Goal: Task Accomplishment & Management: Complete application form

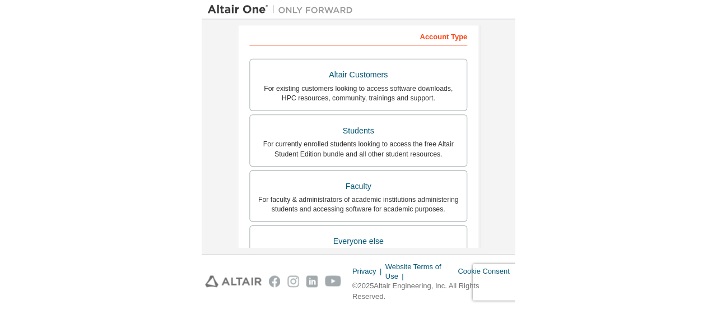
scroll to position [174, 0]
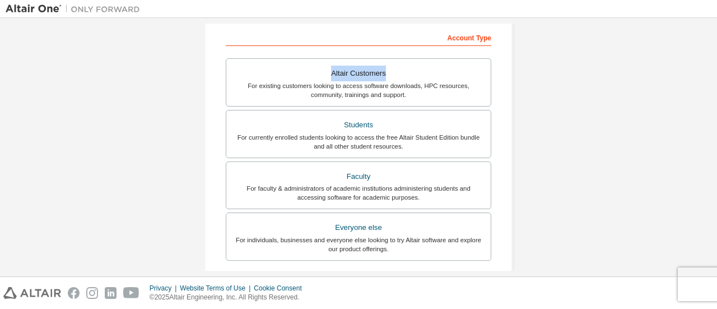
drag, startPoint x: 543, startPoint y: 44, endPoint x: 512, endPoint y: 83, distance: 49.4
click at [512, 83] on div "Create an Altair One Account For Free Trials, Licenses, Downloads, Learning & D…" at bounding box center [359, 146] width 706 height 593
click at [572, 101] on div "Create an Altair One Account For Free Trials, Licenses, Downloads, Learning & D…" at bounding box center [359, 146] width 706 height 593
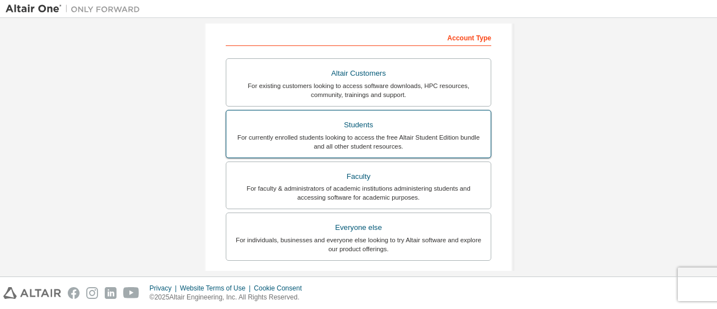
click at [437, 138] on div "For currently enrolled students looking to access the free Altair Student Editi…" at bounding box center [358, 142] width 251 height 18
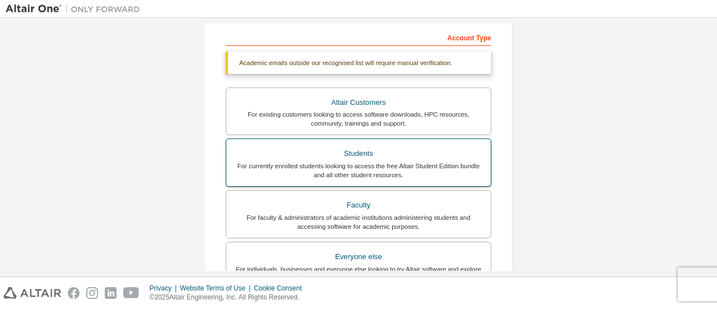
click at [429, 167] on div "For currently enrolled students looking to access the free Altair Student Editi…" at bounding box center [358, 170] width 251 height 18
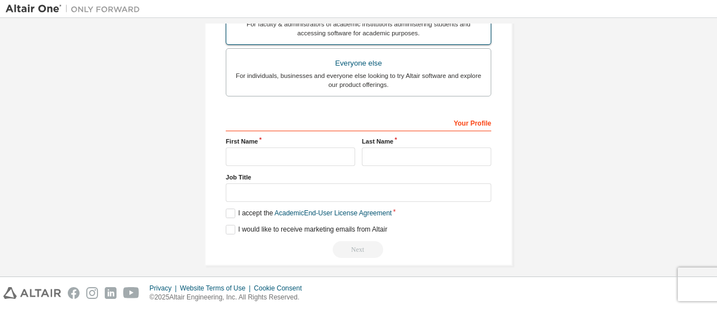
scroll to position [372, 0]
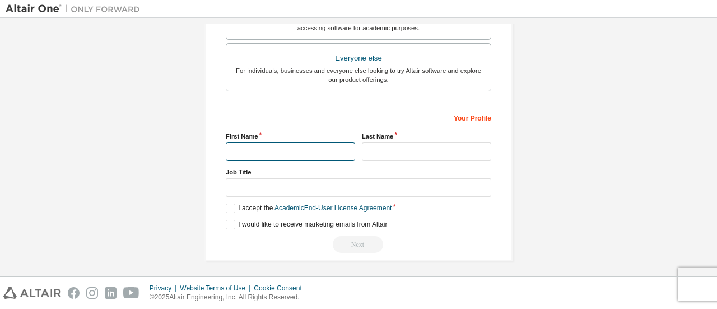
click at [305, 151] on input "text" at bounding box center [290, 151] width 129 height 18
type input "*"
type input "*******"
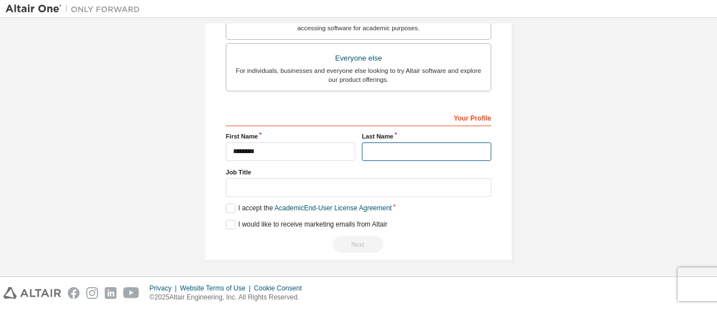
click at [377, 151] on input "text" at bounding box center [426, 151] width 129 height 18
type input "**********"
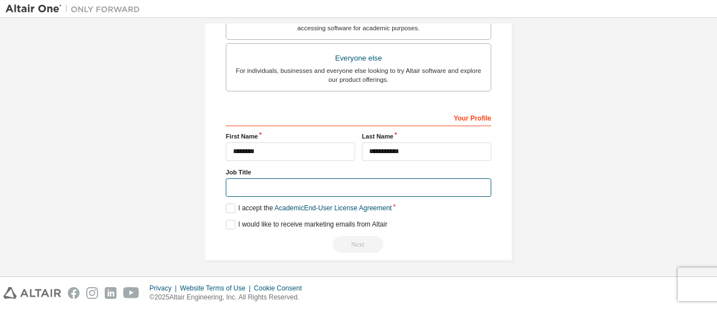
click at [356, 190] on input "text" at bounding box center [359, 187] width 266 height 18
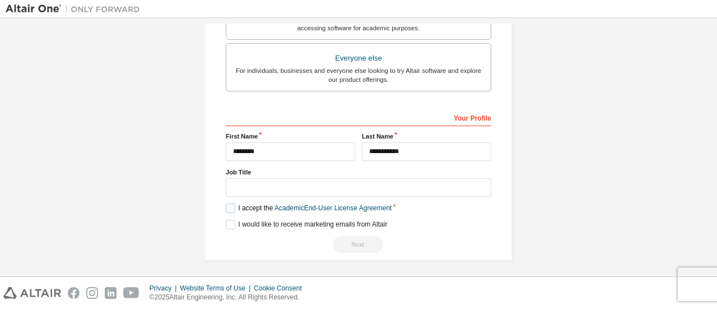
click at [228, 206] on label "I accept the Academic End-User License Agreement" at bounding box center [309, 208] width 166 height 10
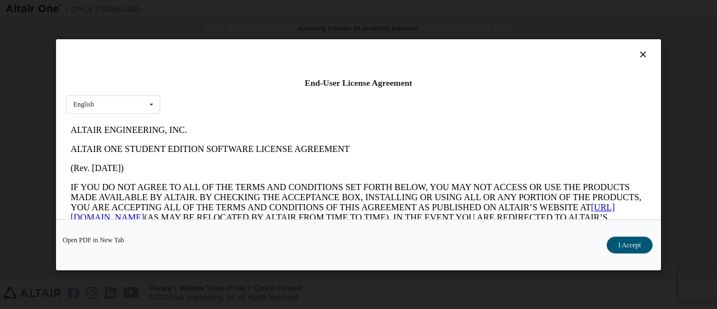
scroll to position [0, 0]
click at [616, 247] on button "I Accept" at bounding box center [630, 244] width 46 height 17
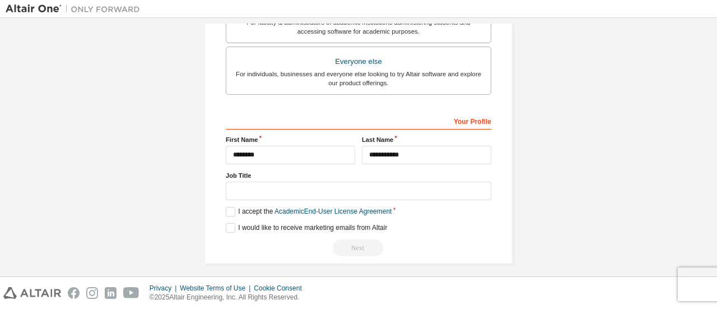
scroll to position [372, 0]
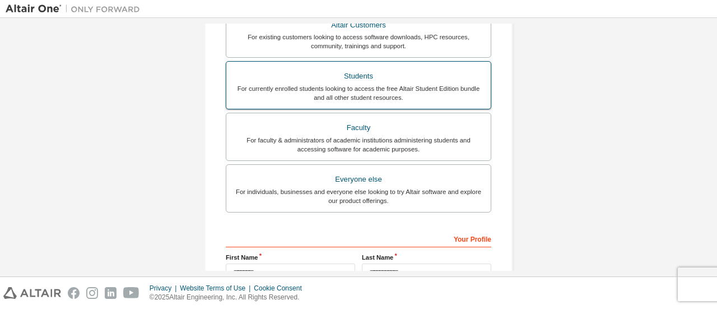
click at [395, 164] on label "Everyone else For individuals, businesses and everyone else looking to try Alta…" at bounding box center [359, 188] width 266 height 48
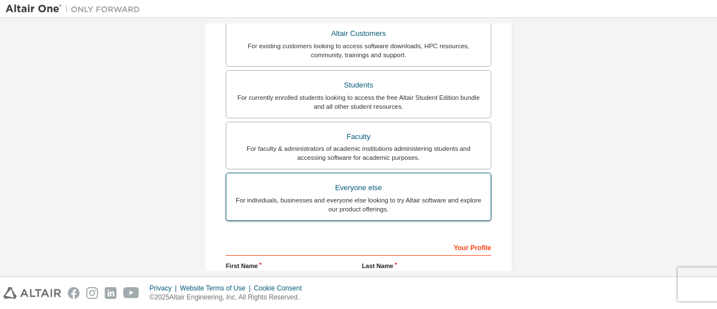
scroll to position [194, 0]
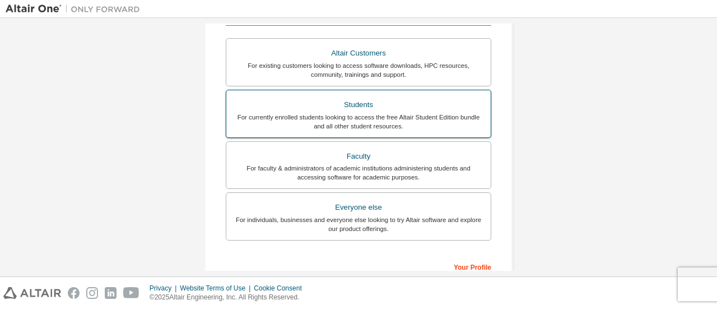
click at [401, 134] on label "Students For currently enrolled students looking to access the free Altair Stud…" at bounding box center [359, 114] width 266 height 48
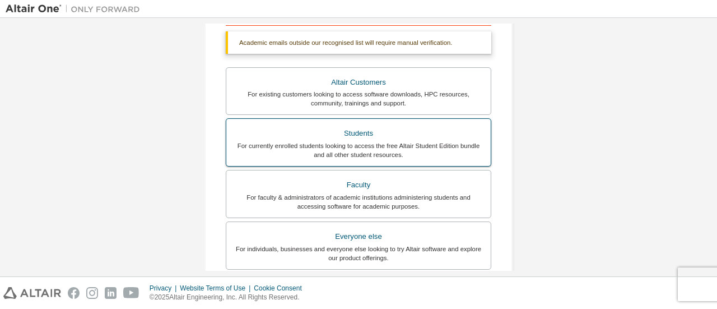
scroll to position [372, 0]
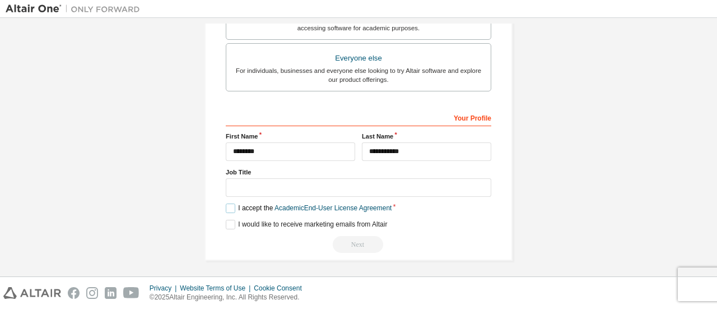
click at [229, 203] on label "I accept the Academic End-User License Agreement" at bounding box center [309, 208] width 166 height 10
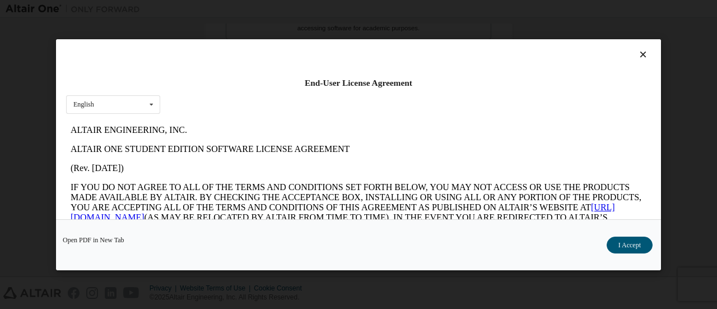
scroll to position [0, 0]
click at [614, 241] on button "I Accept" at bounding box center [630, 244] width 46 height 17
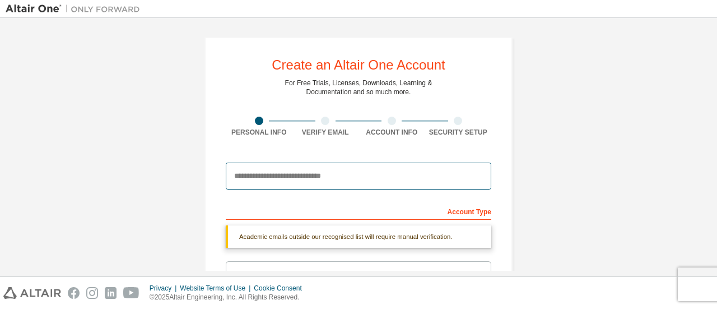
click at [413, 172] on input "email" at bounding box center [359, 176] width 266 height 27
type input "*"
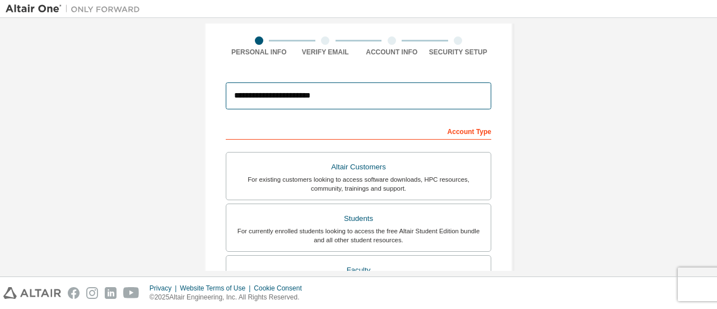
scroll to position [343, 0]
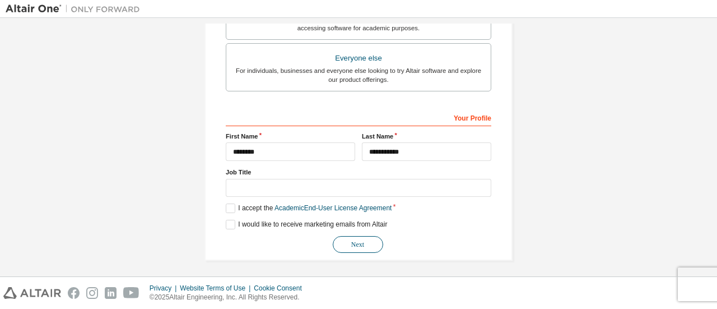
type input "**********"
click at [361, 242] on button "Next" at bounding box center [358, 244] width 50 height 17
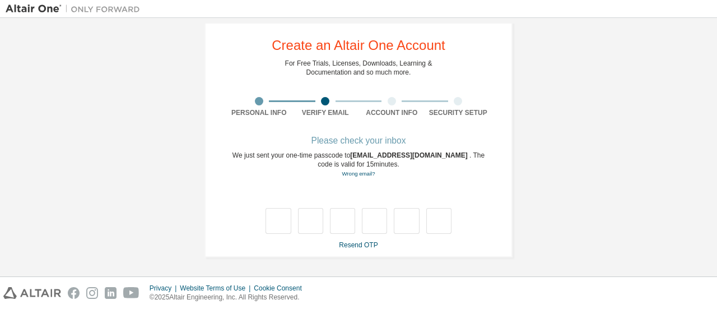
scroll to position [19, 0]
type input "*"
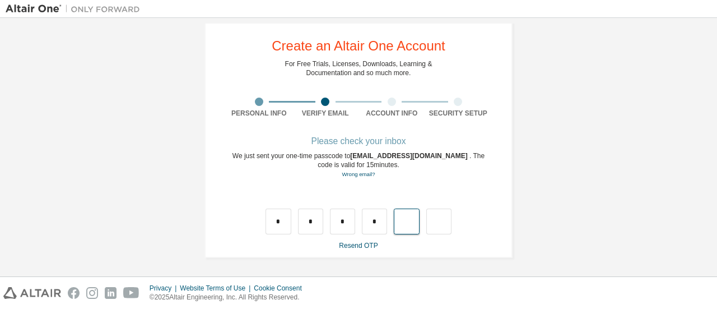
type input "*"
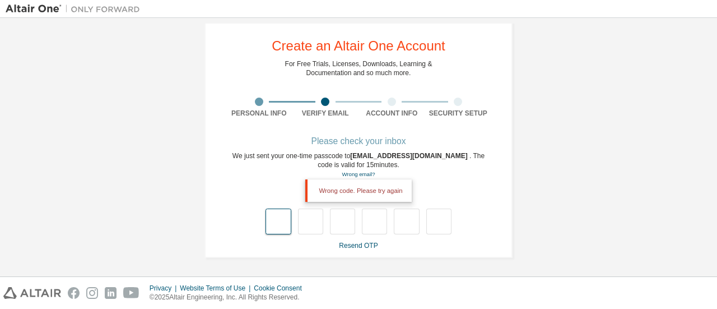
click at [277, 219] on input "text" at bounding box center [278, 221] width 25 height 26
type input "*"
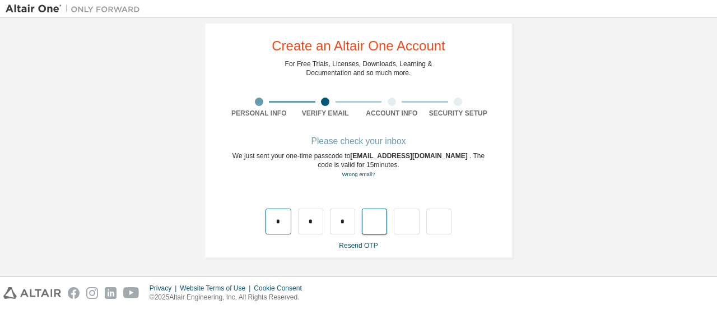
type input "*"
